Goal: Navigation & Orientation: Find specific page/section

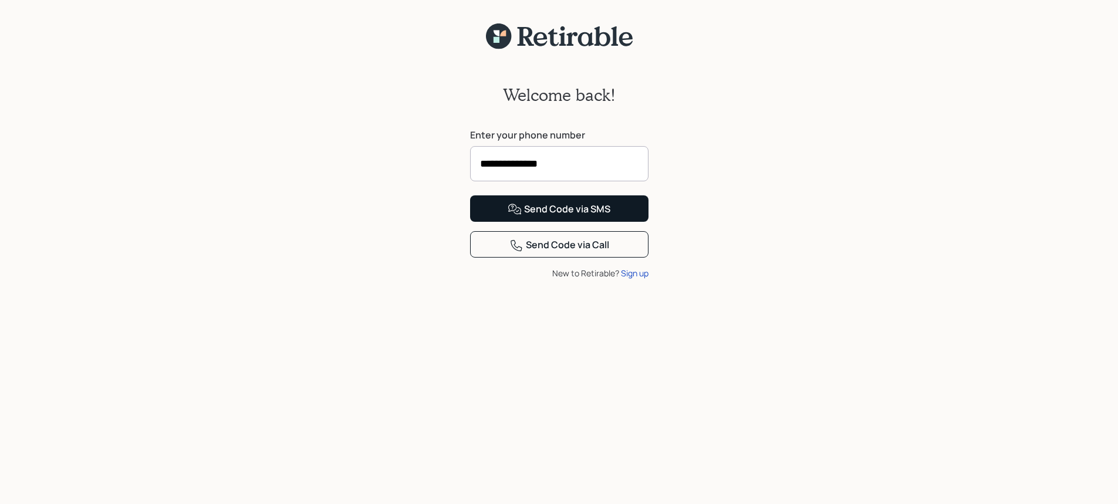
type input "**********"
click at [544, 216] on div "Send Code via SMS" at bounding box center [558, 209] width 103 height 14
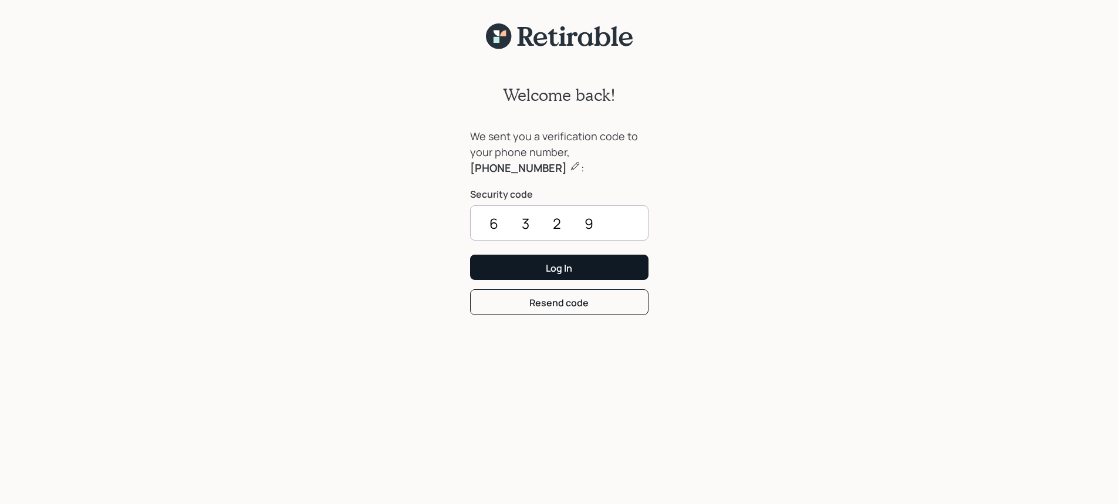
type input "6329"
click at [547, 262] on div "Log In" at bounding box center [559, 268] width 26 height 13
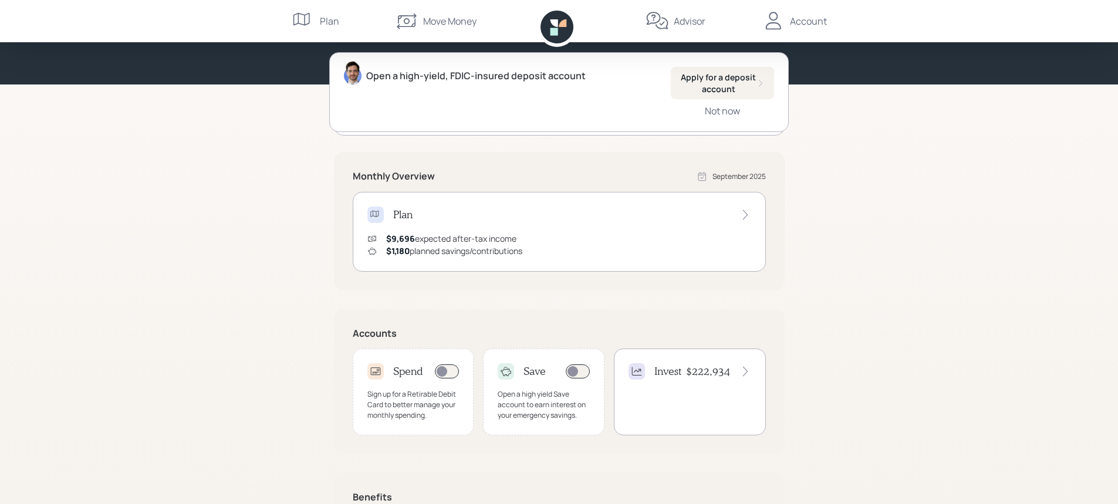
scroll to position [224, 0]
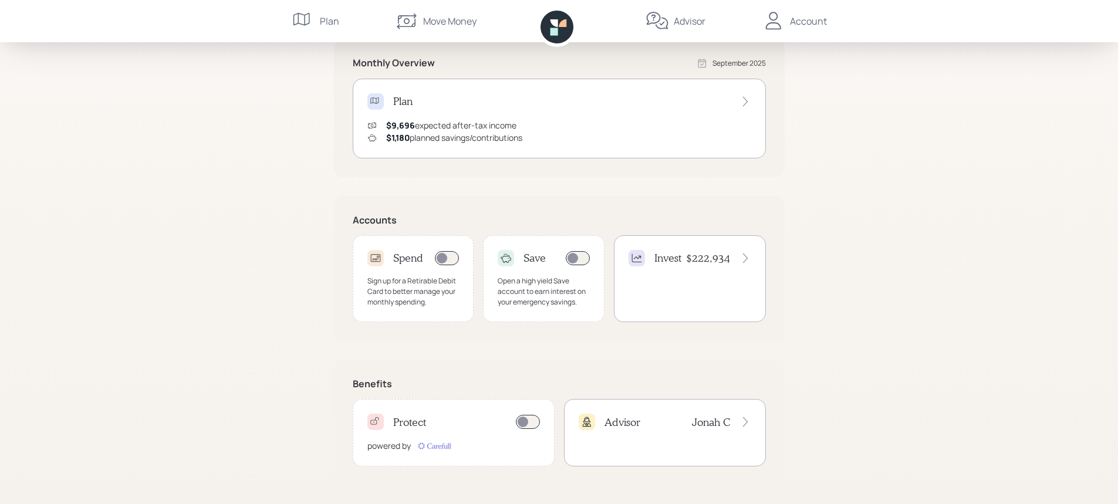
click at [683, 22] on div "Advisor" at bounding box center [689, 21] width 32 height 14
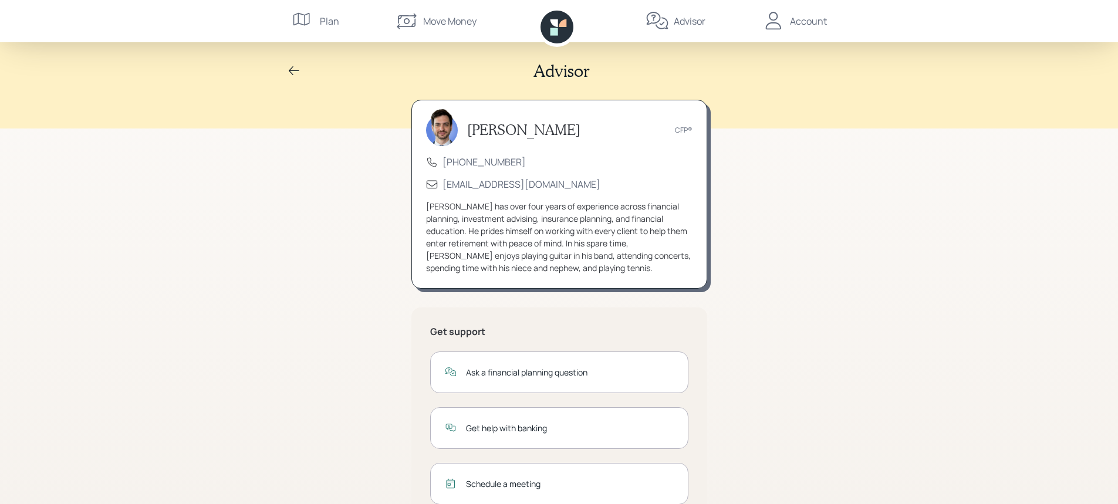
click at [798, 23] on div "Account" at bounding box center [808, 21] width 37 height 14
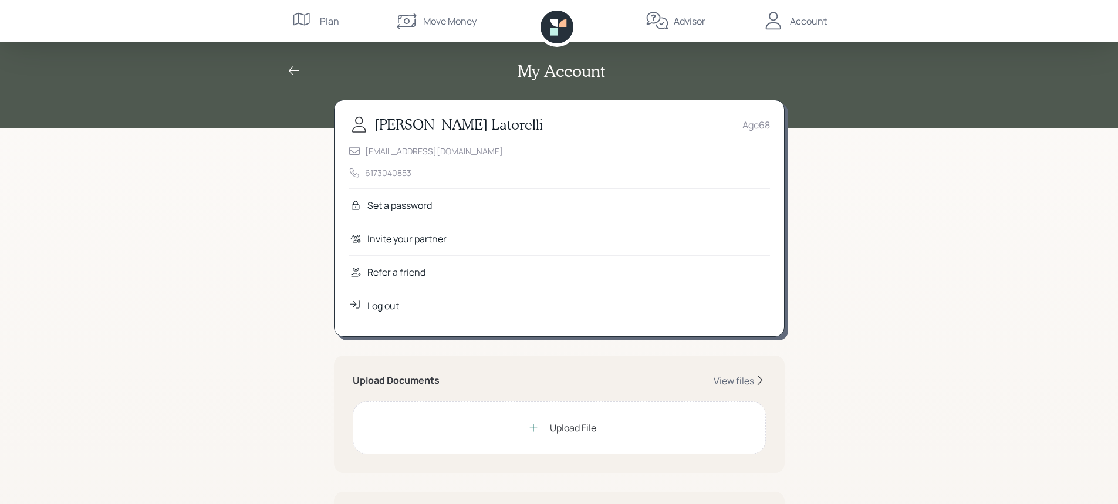
click at [386, 271] on div "Refer a friend" at bounding box center [396, 272] width 58 height 14
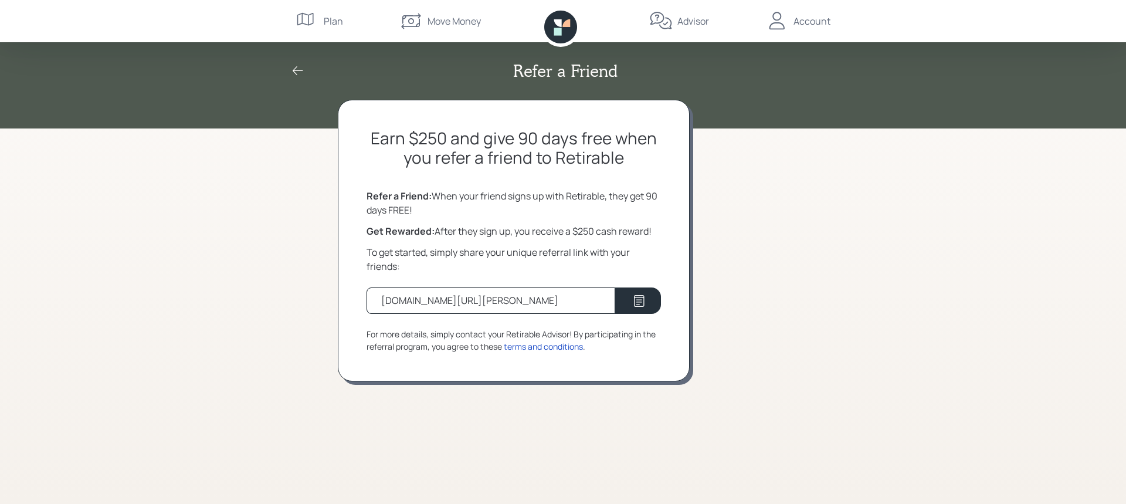
click at [296, 73] on icon at bounding box center [298, 71] width 14 height 14
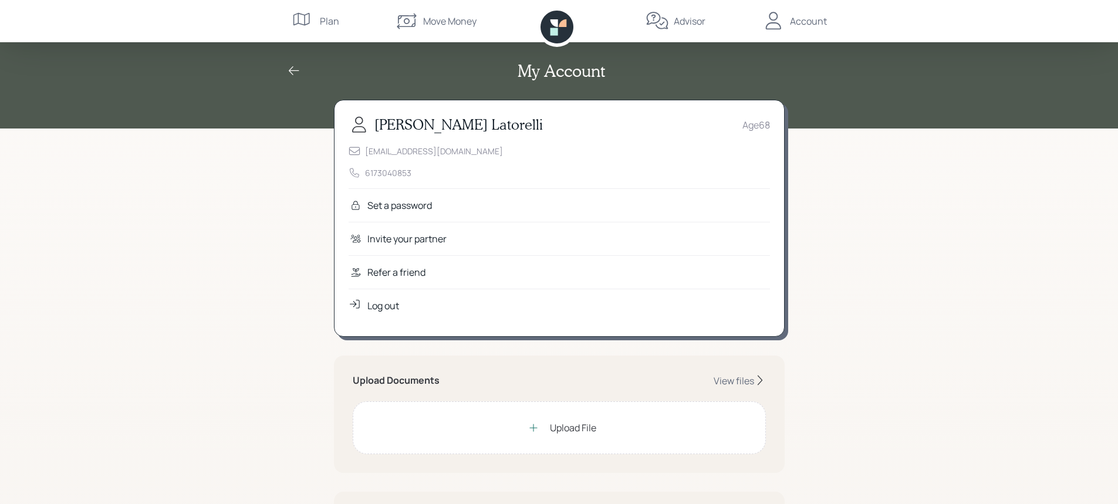
click at [296, 73] on icon at bounding box center [294, 71] width 14 height 14
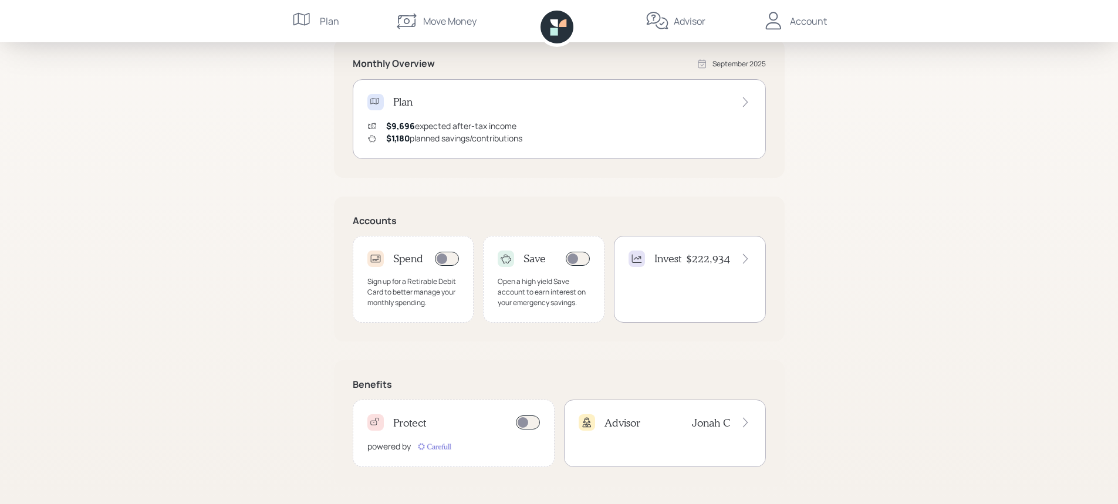
scroll to position [224, 0]
click at [528, 424] on span at bounding box center [528, 422] width 24 height 14
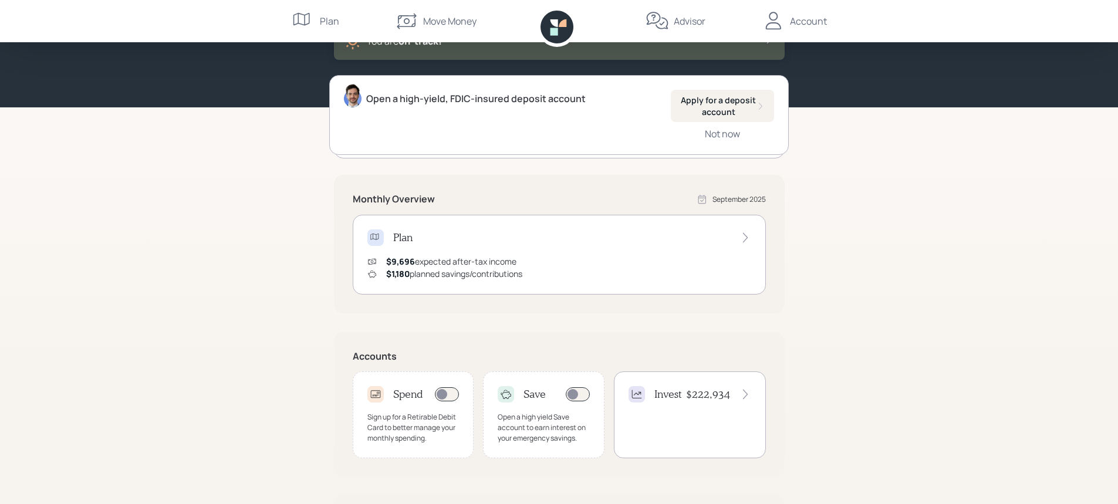
scroll to position [0, 0]
